Goal: Task Accomplishment & Management: Manage account settings

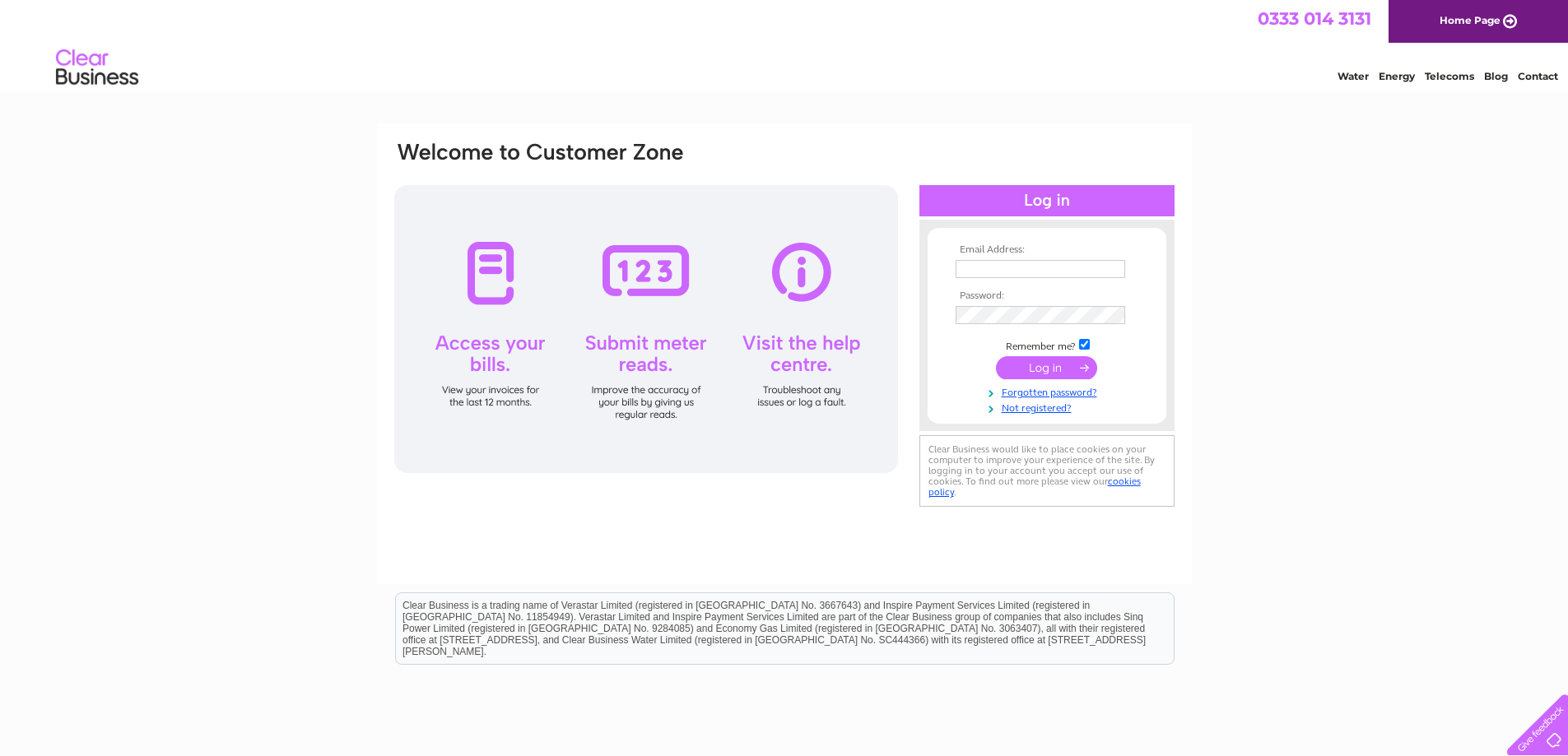
type input "[EMAIL_ADDRESS][DOMAIN_NAME]"
click at [1031, 361] on input "submit" at bounding box center [1046, 368] width 101 height 23
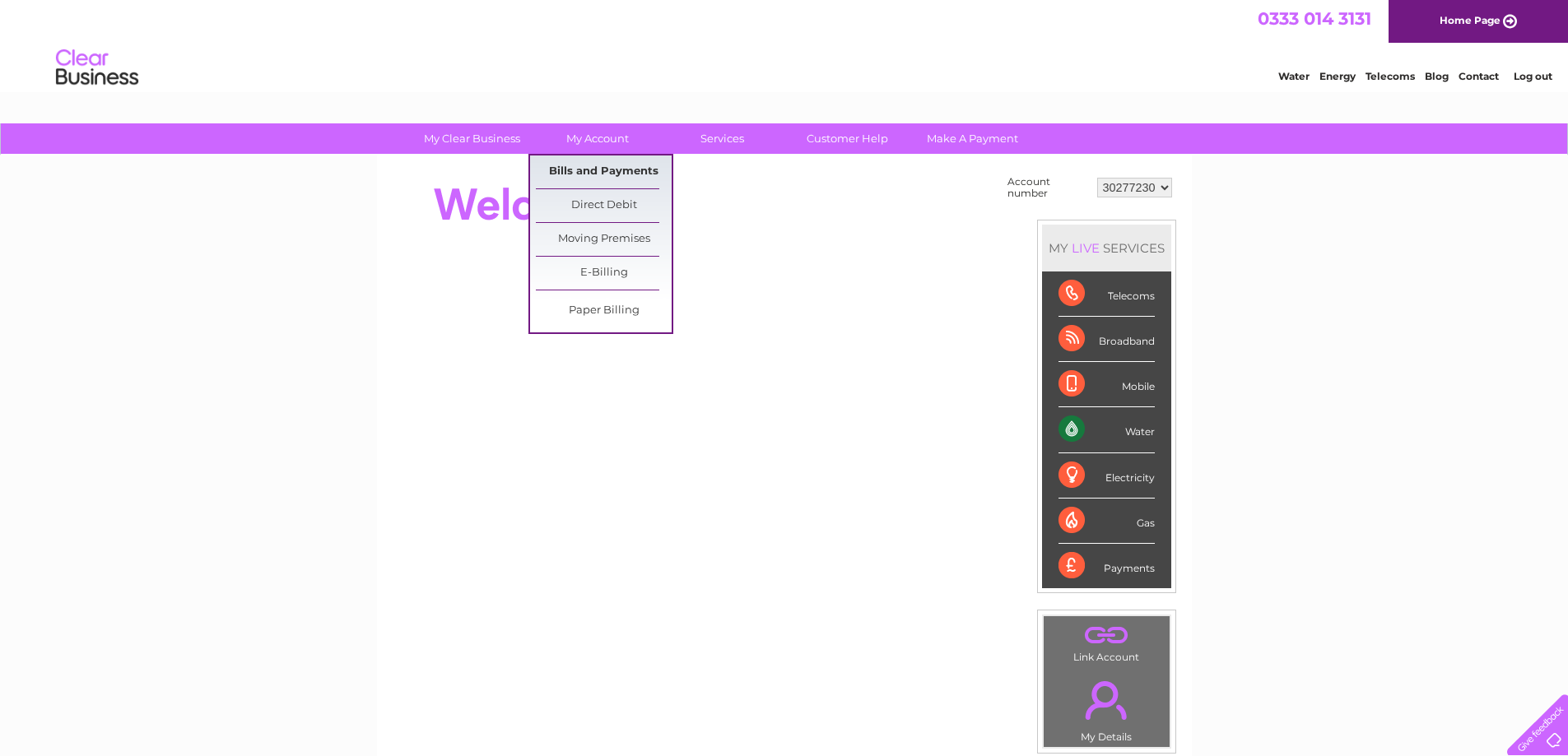
click at [584, 163] on link "Bills and Payments" at bounding box center [603, 171] width 135 height 33
click at [588, 174] on link "Bills and Payments" at bounding box center [603, 171] width 135 height 33
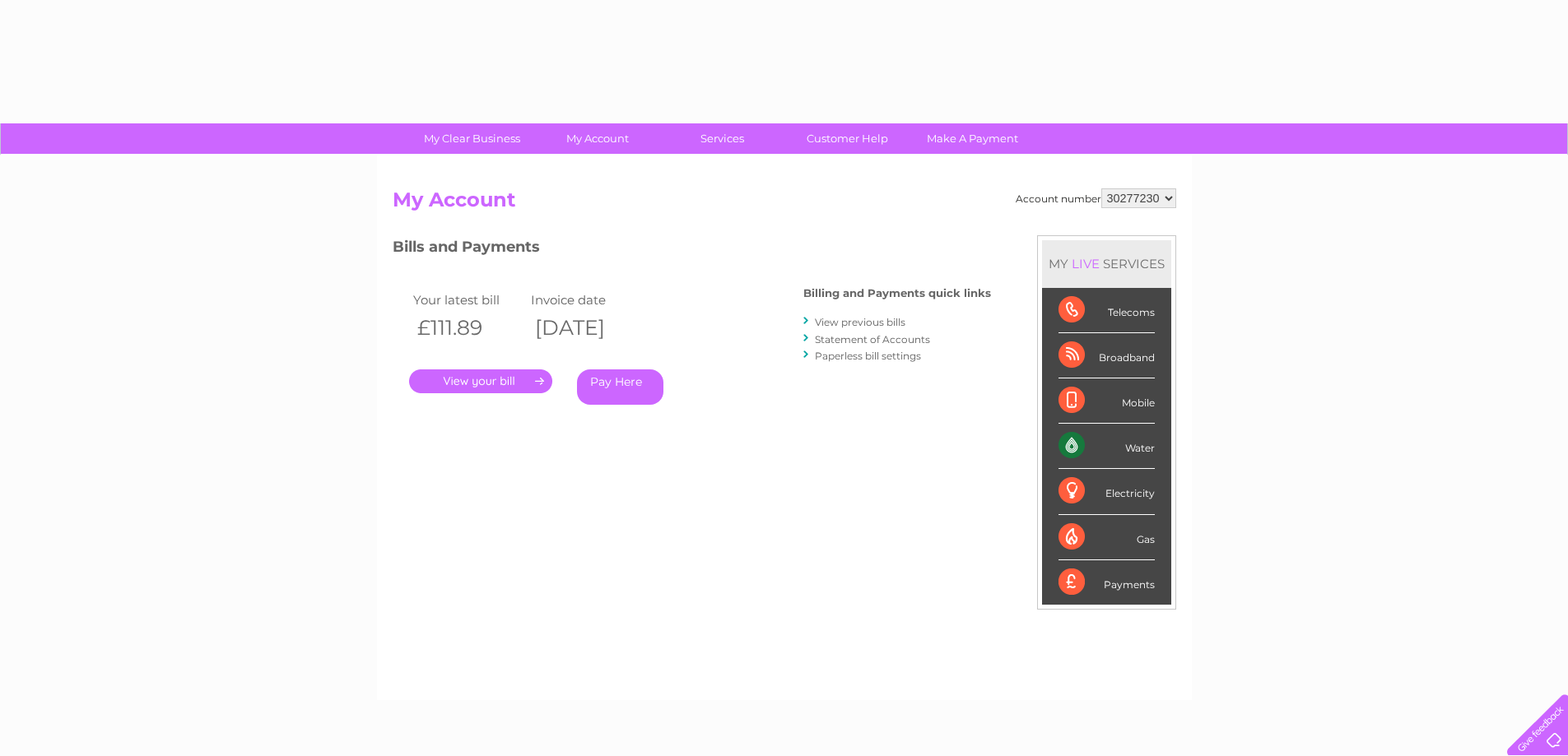
click at [504, 385] on link "." at bounding box center [481, 381] width 144 height 24
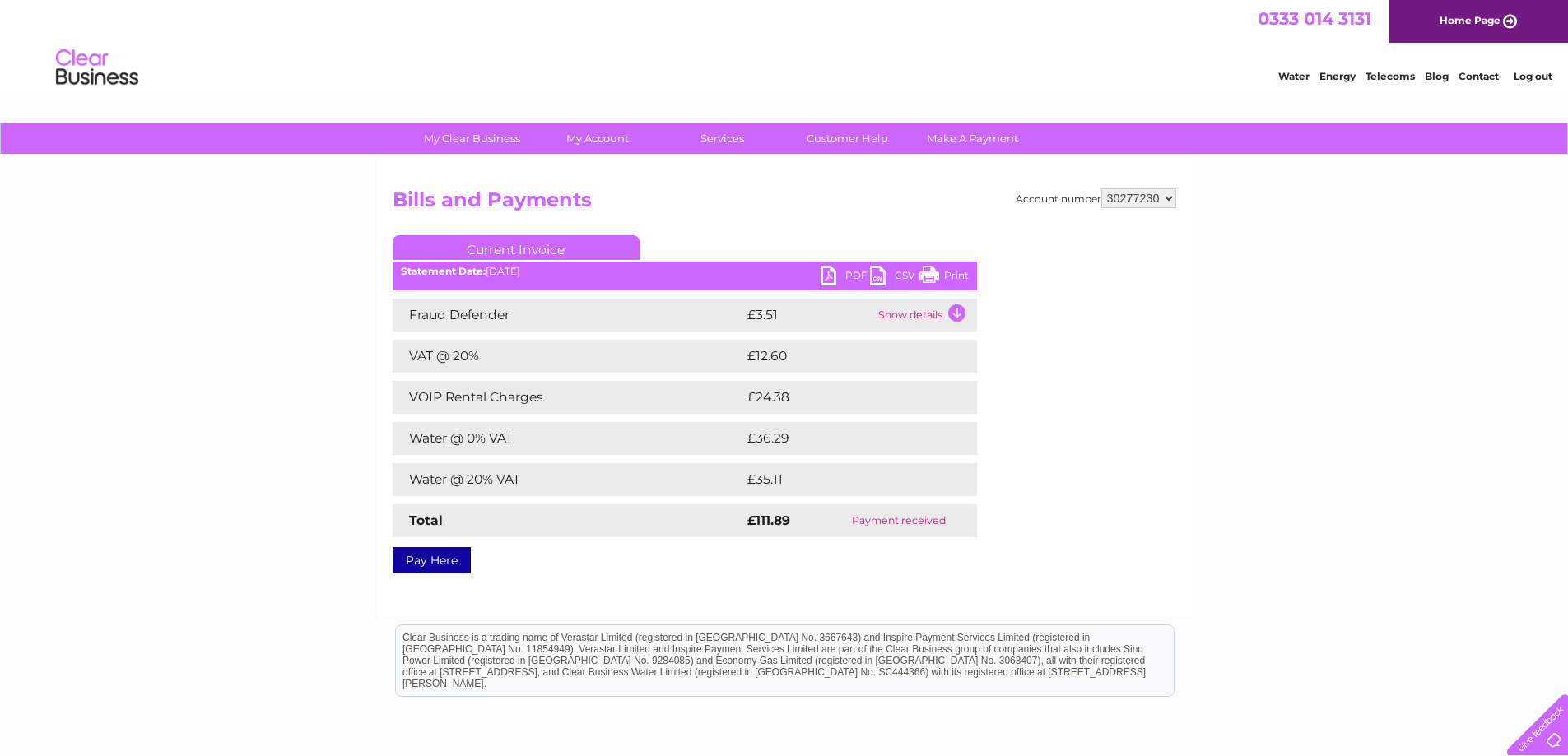
click at [850, 277] on link "PDF" at bounding box center [845, 277] width 49 height 24
